Goal: Communication & Community: Answer question/provide support

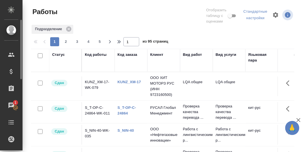
scroll to position [28, 0]
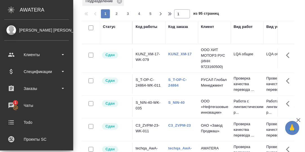
click at [12, 103] on span "1" at bounding box center [15, 103] width 9 height 6
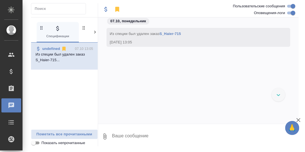
click at [94, 32] on icon at bounding box center [95, 32] width 6 height 6
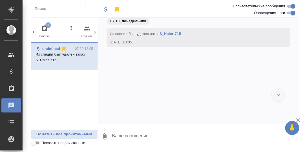
click at [43, 27] on icon "button" at bounding box center [44, 28] width 5 height 6
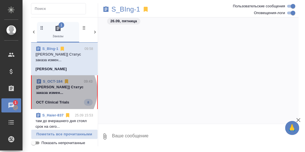
scroll to position [4398, 0]
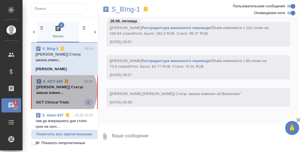
drag, startPoint x: 54, startPoint y: 91, endPoint x: 76, endPoint y: 89, distance: 21.8
click at [54, 90] on p "[Сергеева Анастасия] Статус заказа измен..." at bounding box center [64, 89] width 57 height 11
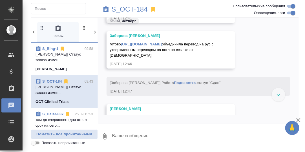
scroll to position [4036, 0]
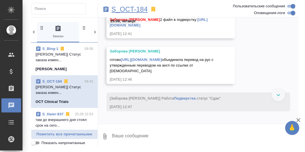
click at [134, 10] on p "S_OCT-184" at bounding box center [129, 9] width 36 height 6
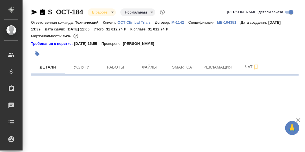
select select "RU"
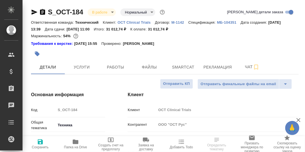
type textarea "x"
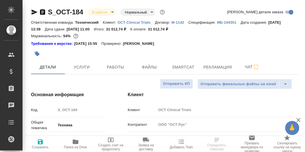
type textarea "x"
click at [248, 68] on span "Чат" at bounding box center [251, 66] width 27 height 7
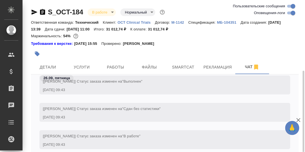
scroll to position [39, 0]
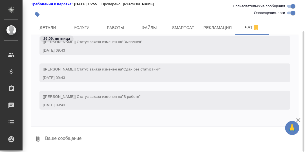
click at [106, 133] on textarea at bounding box center [171, 138] width 254 height 19
type textarea "Z"
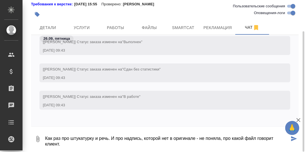
type textarea "Как раз про штукатурку и речь. И про надпись, которой нет в оригинале - не поня…"
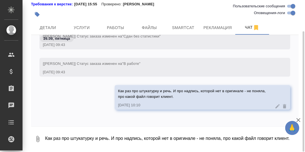
click at [122, 126] on div "0 Как раз про штукатурку и речь. И про надпись, которой нет в оригинале - не по…" at bounding box center [164, 137] width 267 height 23
click at [89, 135] on textarea "Как раз про штукатурку и речь. И про надпись, которой нет в оригинале - не поня…" at bounding box center [171, 138] width 254 height 19
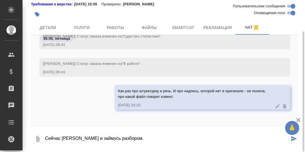
type textarea "Сейчас [PERSON_NAME] и займусь разбором."
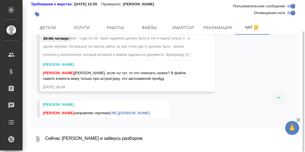
scroll to position [37459, 0]
click at [126, 111] on link "[URL][DOMAIN_NAME]" at bounding box center [129, 113] width 41 height 4
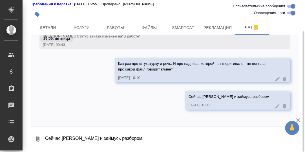
scroll to position [11, 0]
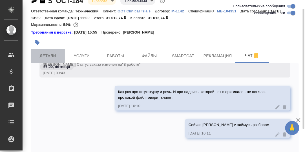
click at [50, 54] on span "Детали" at bounding box center [47, 55] width 27 height 7
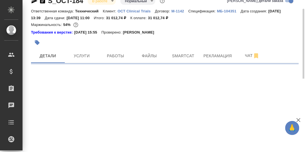
select select "RU"
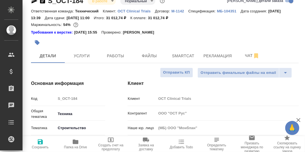
type textarea "x"
click at [75, 142] on icon "button" at bounding box center [76, 141] width 6 height 5
type textarea "x"
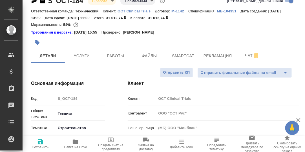
type textarea "x"
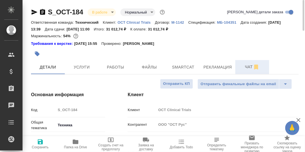
click at [244, 66] on span "Чат" at bounding box center [251, 66] width 27 height 7
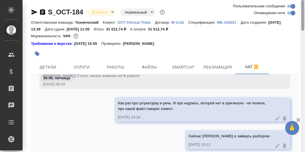
scroll to position [39, 0]
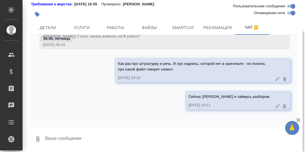
click at [104, 136] on textarea at bounding box center [171, 138] width 254 height 19
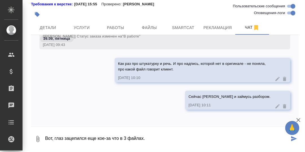
paste textarea "[URL][DOMAIN_NAME]"
click at [106, 138] on textarea "Вот, глаз зацепился еще кое-за что в 3 файлах. [URL][DOMAIN_NAME]" at bounding box center [166, 138] width 245 height 19
drag, startPoint x: 111, startPoint y: 138, endPoint x: 106, endPoint y: 138, distance: 5.1
click at [106, 138] on textarea "Вот, глаз зацепился еще кое за что в 3 файлах. [URL][DOMAIN_NAME]" at bounding box center [166, 138] width 245 height 19
click at [97, 138] on textarea "Вот, глаз зацепился еще кое что в 3 файлах. [URL][DOMAIN_NAME]" at bounding box center [166, 138] width 245 height 19
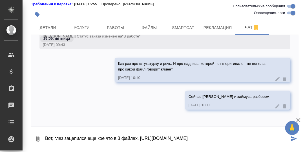
paste textarea "[PERSON_NAME]"
click at [112, 137] on textarea "Вот, глаз зацепился еще за кое что в 3 файлах. [URL][DOMAIN_NAME]" at bounding box center [166, 138] width 245 height 19
click at [224, 142] on textarea "Вот, глаз зацепился еще за кое-что в 3 файлах. [URL][DOMAIN_NAME]" at bounding box center [166, 138] width 245 height 19
type textarea "Вот, глаз зацепился еще за кое-что в 3 файлах. [URL][DOMAIN_NAME]"
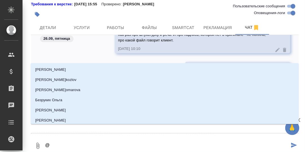
type textarea "@М"
type input "М"
type textarea "@Ма"
type input "Ма"
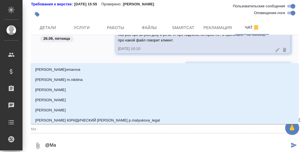
type textarea "@Мал"
type input "Мал"
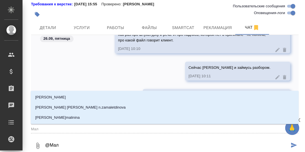
type textarea "@Мало"
type input "Мало"
type textarea "@Малоф"
type input "Малоф"
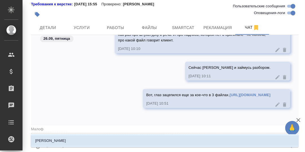
drag, startPoint x: 81, startPoint y: 140, endPoint x: 86, endPoint y: 139, distance: 5.2
click at [81, 140] on li "[PERSON_NAME]" at bounding box center [165, 140] width 268 height 10
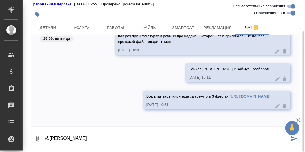
type textarea "@[PERSON_NAME]"
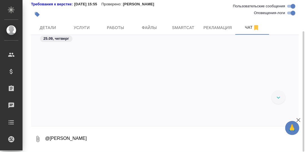
scroll to position [37579, 0]
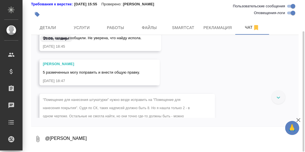
click at [209, 60] on div "[PERSON_NAME] 5 размеченных могу поправить и внести общую правку. [DATE] 18:47" at bounding box center [164, 76] width 267 height 34
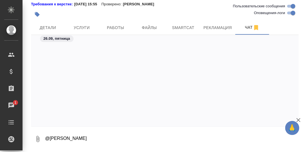
scroll to position [37950, 0]
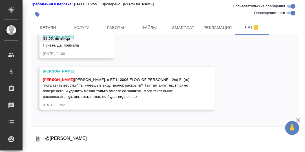
click at [72, 131] on textarea "@[PERSON_NAME]" at bounding box center [171, 138] width 254 height 19
type textarea "Y"
type textarea "[PERSON_NAME]"
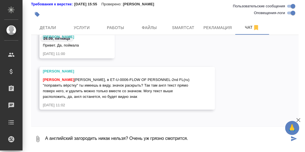
type textarea "А английский загородить никак нельзя? Очень уж грязно смотрится."
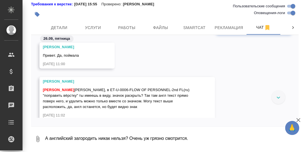
scroll to position [38004, 0]
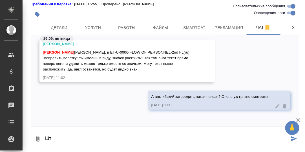
type textarea "Ш"
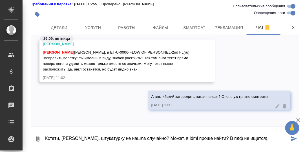
type textarea "Кстати, [PERSON_NAME], штукатурку не нашла случайно? Может, в idml проще найти?…"
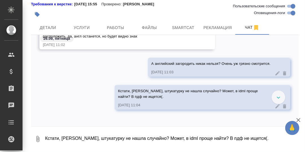
scroll to position [37953, 0]
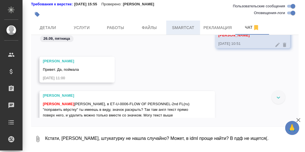
click at [178, 28] on span "Smartcat" at bounding box center [182, 27] width 27 height 7
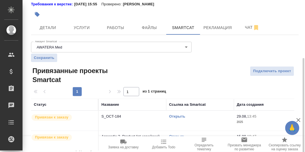
scroll to position [56, 0]
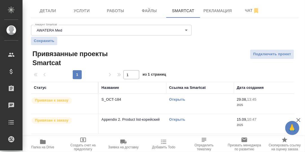
click at [178, 100] on link "Открыть" at bounding box center [177, 99] width 16 height 4
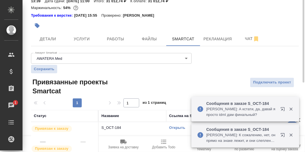
scroll to position [0, 0]
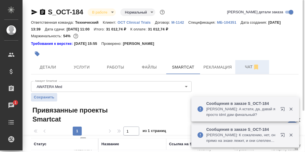
click at [249, 66] on span "Чат" at bounding box center [251, 66] width 27 height 7
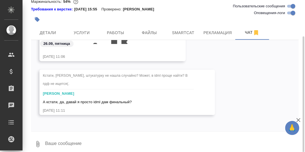
scroll to position [39, 0]
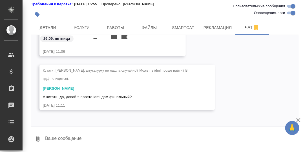
click at [84, 138] on textarea at bounding box center [171, 138] width 254 height 19
type textarea "Я его открыть не смогу(."
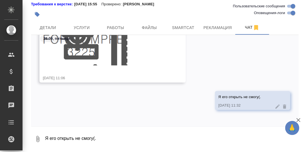
scroll to position [40954, 0]
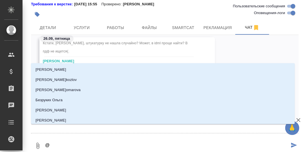
type textarea "@Б"
type input "Б"
type textarea "@Бе"
type input "Бе"
type textarea "@Бел"
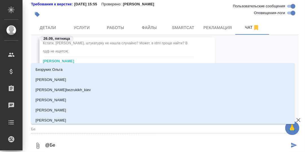
type input "Бел"
type textarea "@Беля"
type input "Беля"
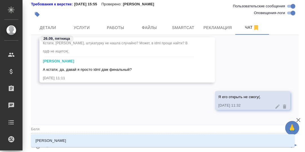
type textarea "@Беляк"
type input "Беляк"
type textarea "@Беляко"
type input "[PERSON_NAME]"
type textarea "@[PERSON_NAME]"
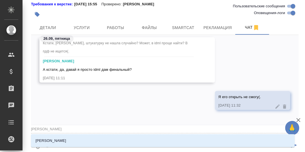
type input "[PERSON_NAME]"
type textarea "@[PERSON_NAME]"
type input "[PERSON_NAME]"
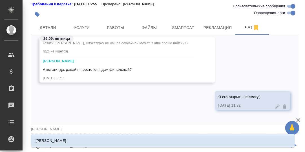
click at [62, 141] on p "[PERSON_NAME]" at bounding box center [50, 141] width 31 height 6
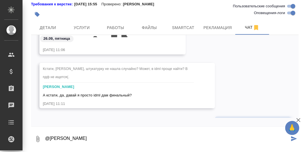
scroll to position [39031, 0]
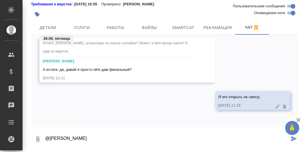
drag, startPoint x: 86, startPoint y: 139, endPoint x: 50, endPoint y: 136, distance: 35.6
click at [50, 136] on textarea "@[PERSON_NAME]" at bounding box center [166, 138] width 245 height 19
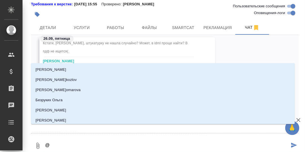
type textarea "@С"
type input "С"
type textarea "@Се"
type input "Се"
type textarea "@Сер"
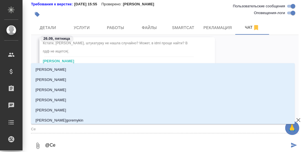
type input "Сер"
type textarea "@Серг"
type input "Серг"
type textarea "@[PERSON_NAME]"
type input "[PERSON_NAME]"
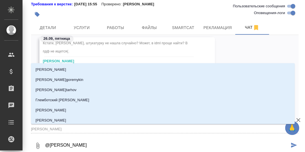
type textarea "@Сергее"
type input "Сергее"
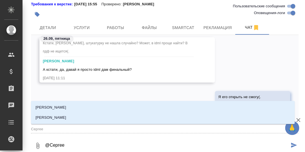
type textarea "@[PERSON_NAME]"
type input "[PERSON_NAME]"
type textarea "@[PERSON_NAME]"
type input "[PERSON_NAME]"
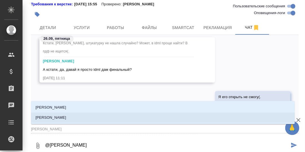
click at [63, 115] on p "[PERSON_NAME]" at bounding box center [50, 118] width 31 height 6
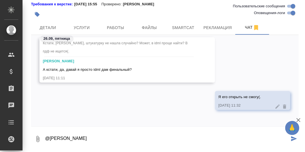
click at [93, 139] on textarea "@[PERSON_NAME]" at bounding box center [166, 138] width 245 height 19
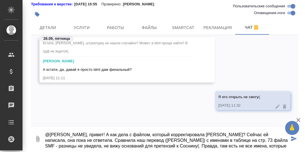
scroll to position [9, 0]
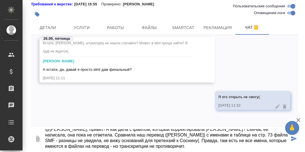
click at [96, 146] on textarea "@[PERSON_NAME], привет! А как дела с файлом, который корректировала [PERSON_NAM…" at bounding box center [166, 138] width 245 height 19
type textarea "@[PERSON_NAME], привет! А как дела с файлом, который корректировала [PERSON_NAM…"
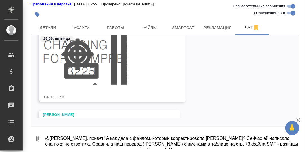
scroll to position [38985, 0]
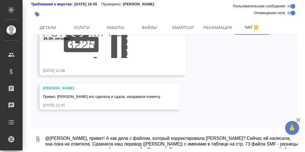
click at [87, 137] on textarea "@[PERSON_NAME], привет! А как дела с файлом, который корректировала [PERSON_NAM…" at bounding box center [171, 138] width 254 height 19
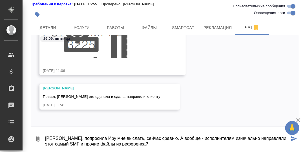
type textarea "[PERSON_NAME], попросила Иру мне выслать, сейчас сравню. А вообще - исполнителя…"
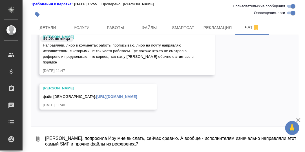
scroll to position [39042, 0]
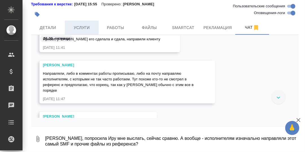
click at [79, 28] on span "Услуги" at bounding box center [81, 27] width 27 height 7
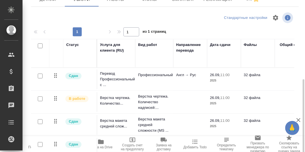
scroll to position [90, 0]
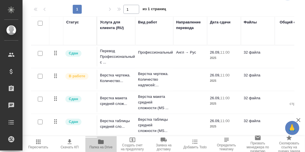
click at [99, 142] on icon "button" at bounding box center [101, 141] width 6 height 5
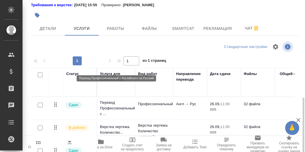
scroll to position [0, 0]
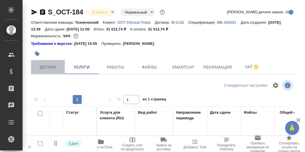
click at [49, 68] on span "Детали" at bounding box center [47, 67] width 27 height 7
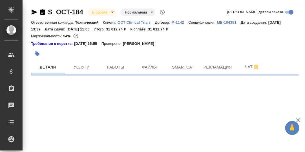
select select "RU"
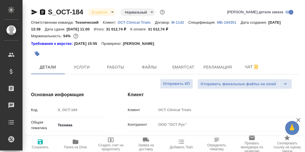
type textarea "x"
type input "[PERSON_NAME]"
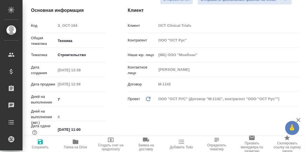
scroll to position [112, 0]
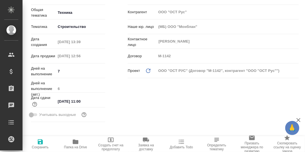
type textarea "x"
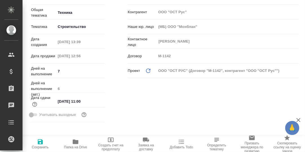
type textarea "x"
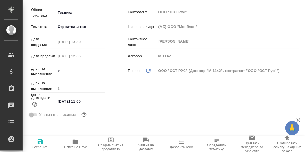
type textarea "x"
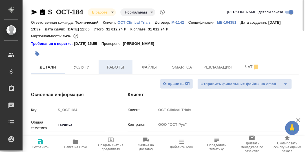
click at [122, 68] on span "Работы" at bounding box center [115, 67] width 27 height 7
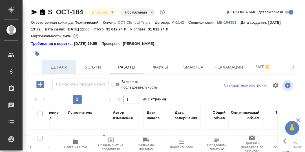
click at [62, 68] on span "Детали" at bounding box center [59, 67] width 27 height 7
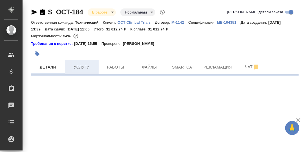
select select "RU"
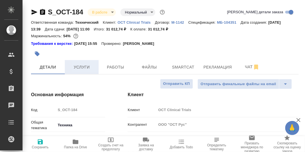
type textarea "x"
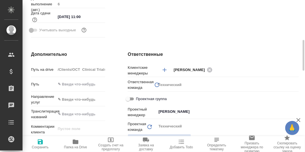
scroll to position [225, 0]
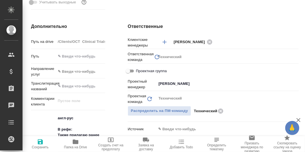
type textarea "x"
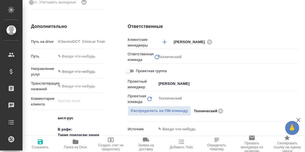
type textarea "x"
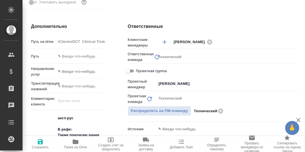
type textarea "x"
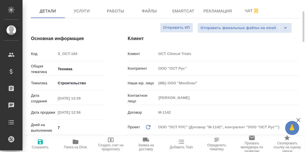
scroll to position [0, 0]
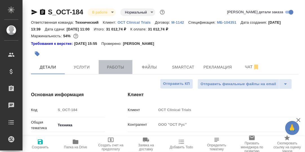
click at [121, 67] on span "Работы" at bounding box center [115, 67] width 27 height 7
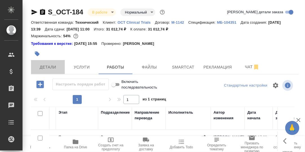
drag, startPoint x: 51, startPoint y: 69, endPoint x: 107, endPoint y: 77, distance: 57.2
click at [51, 68] on span "Детали" at bounding box center [47, 67] width 27 height 7
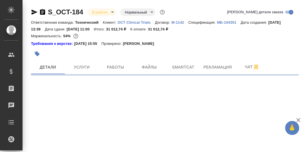
select select "RU"
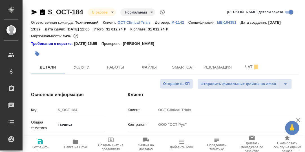
type textarea "x"
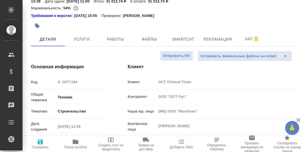
type textarea "x"
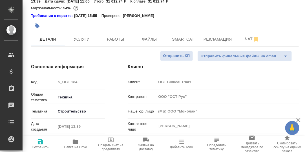
type textarea "x"
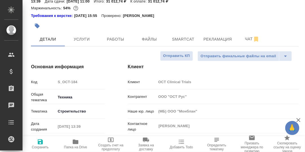
type textarea "x"
